Goal: Task Accomplishment & Management: Complete application form

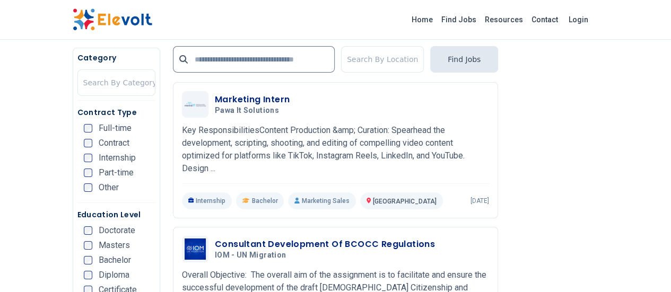
scroll to position [1783, 0]
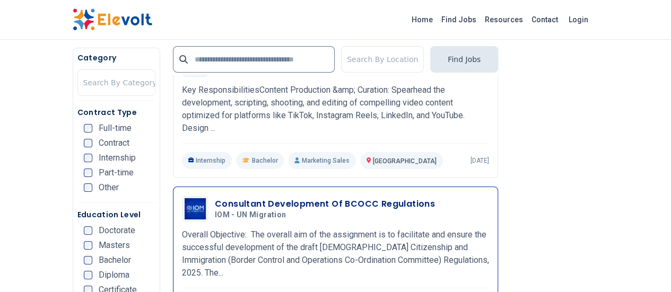
click at [263, 196] on div "Consultant Development Of BCOCC Regulations IOM - UN Migration [DATE] [DATE] [G…" at bounding box center [335, 255] width 307 height 118
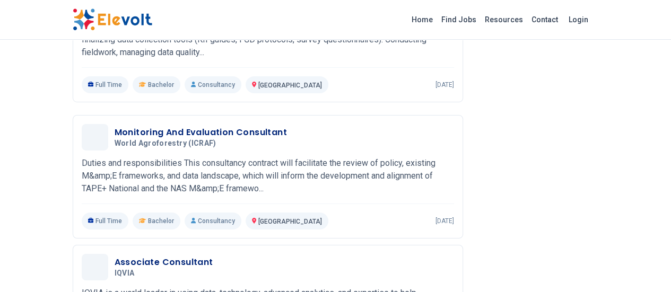
scroll to position [1786, 0]
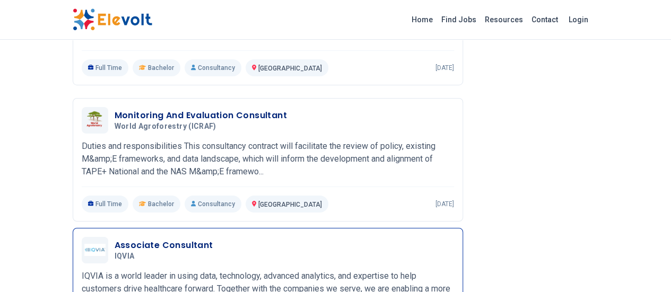
click at [162, 239] on div "Associate Consultant IQVIA [DATE] [DATE]" at bounding box center [284, 250] width 339 height 22
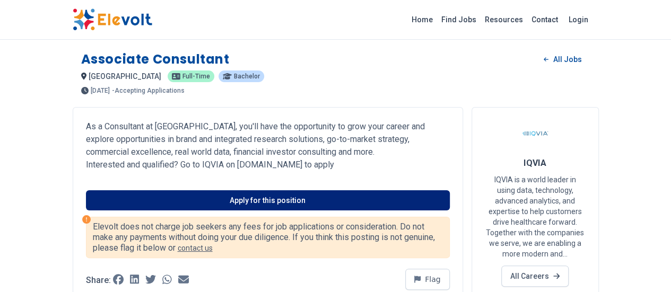
click at [276, 198] on link "Apply for this position" at bounding box center [268, 200] width 364 height 20
